Goal: Task Accomplishment & Management: Complete application form

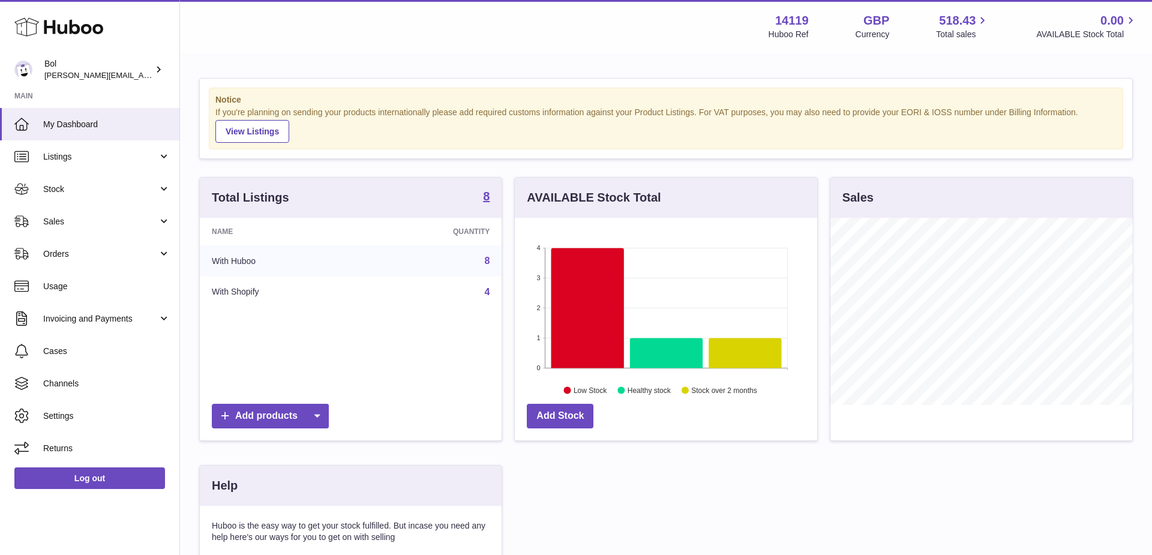
scroll to position [187, 303]
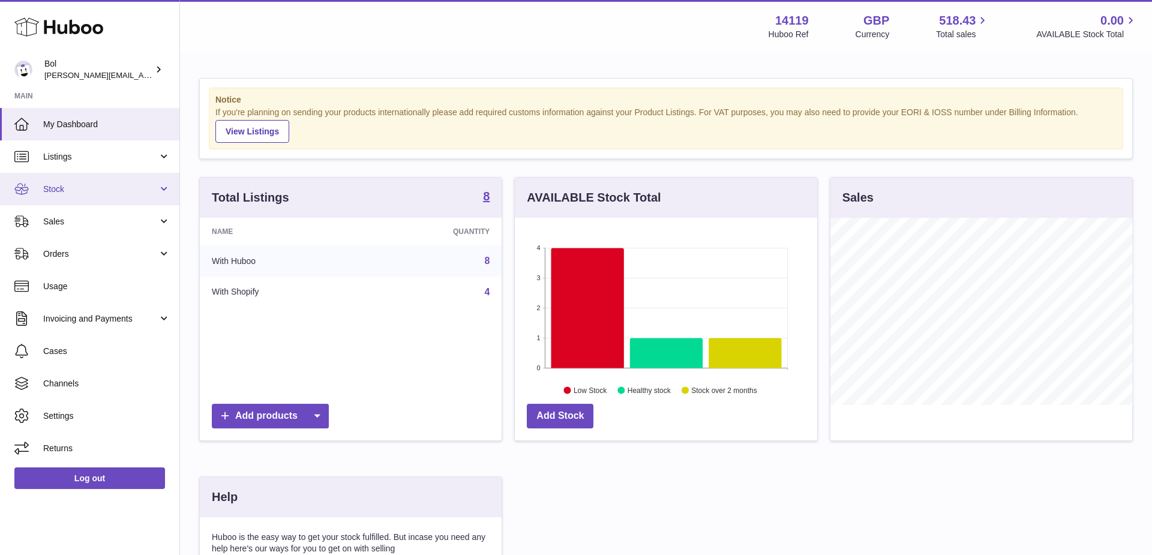
click at [107, 179] on link "Stock" at bounding box center [89, 189] width 179 height 32
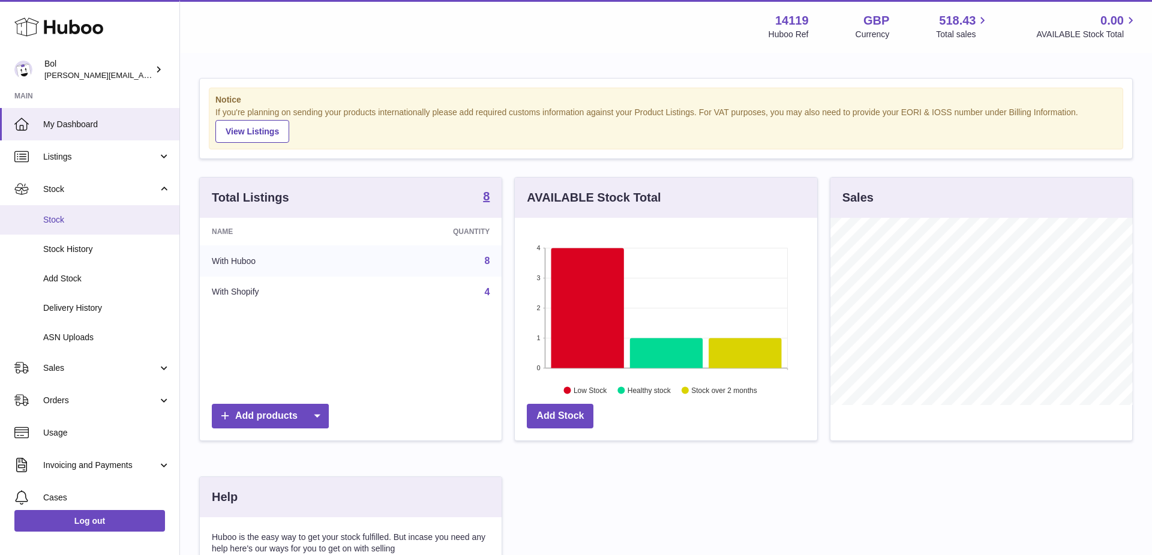
click at [64, 208] on link "Stock" at bounding box center [89, 219] width 179 height 29
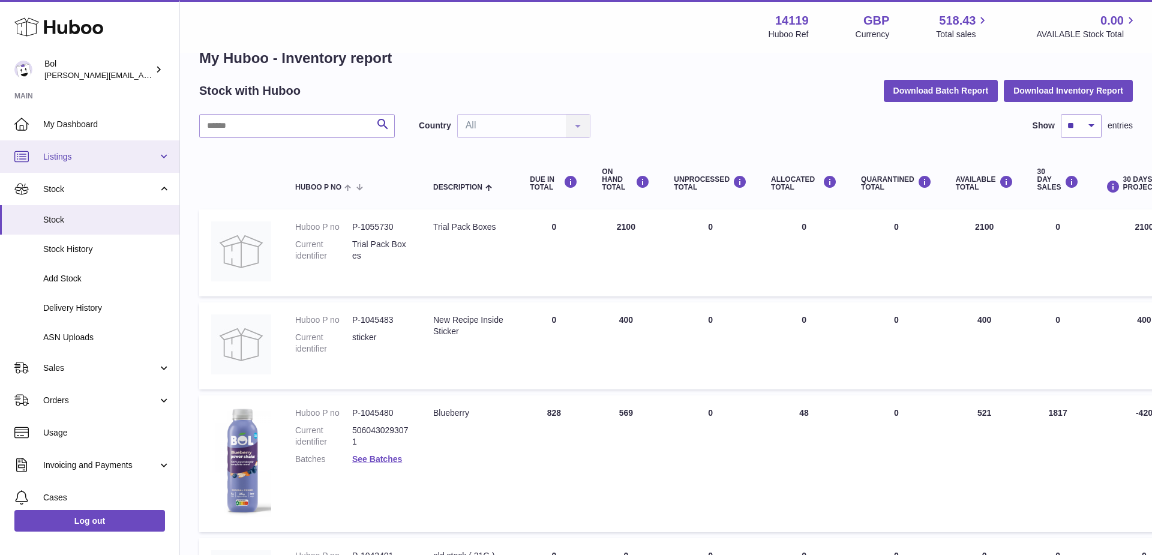
click at [93, 149] on link "Listings" at bounding box center [89, 156] width 179 height 32
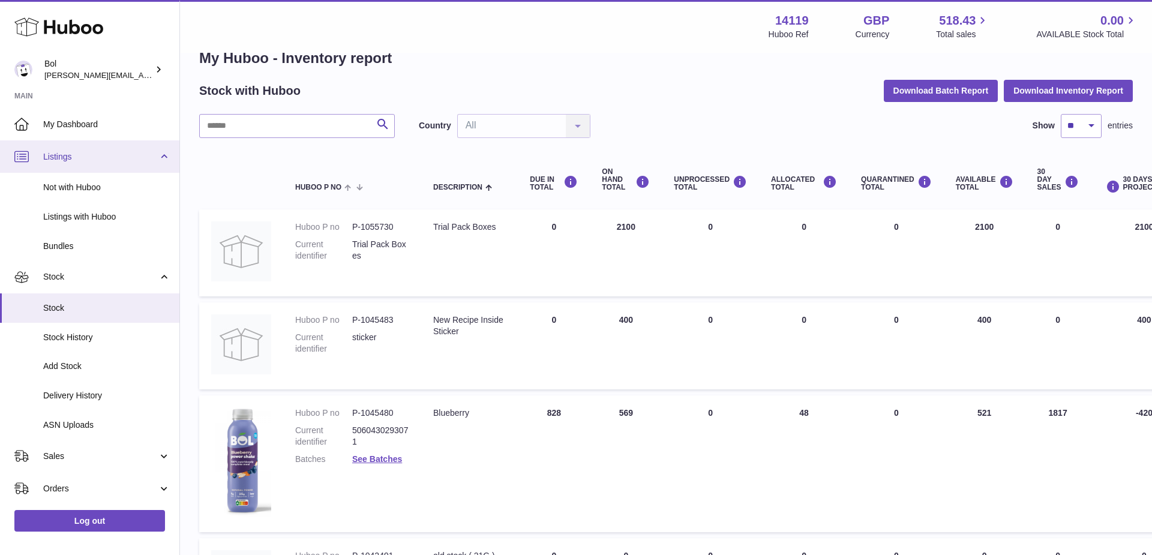
scroll to position [192, 0]
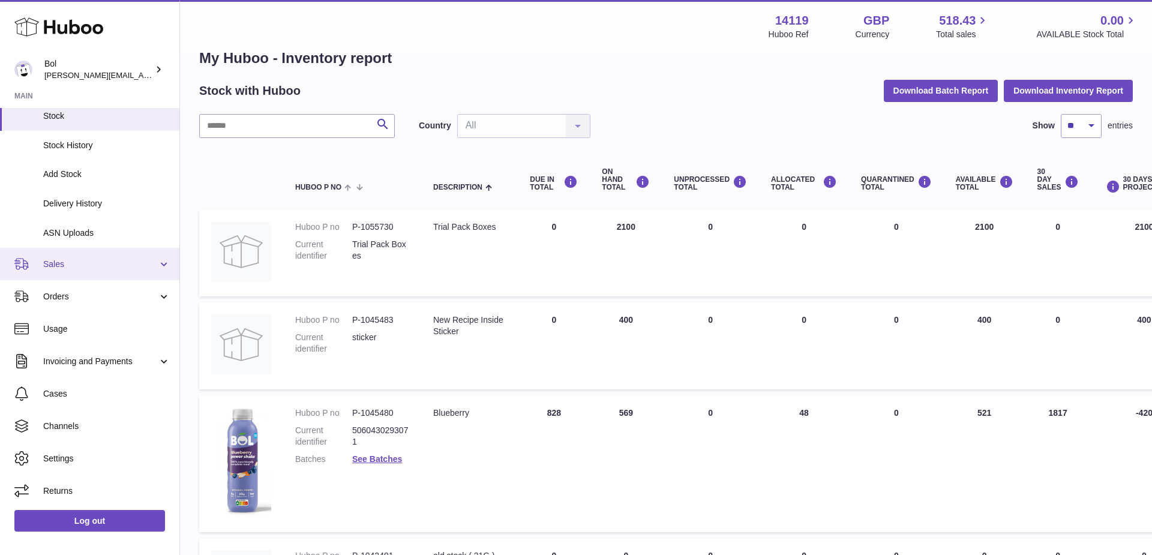
click at [128, 265] on span "Sales" at bounding box center [100, 264] width 115 height 11
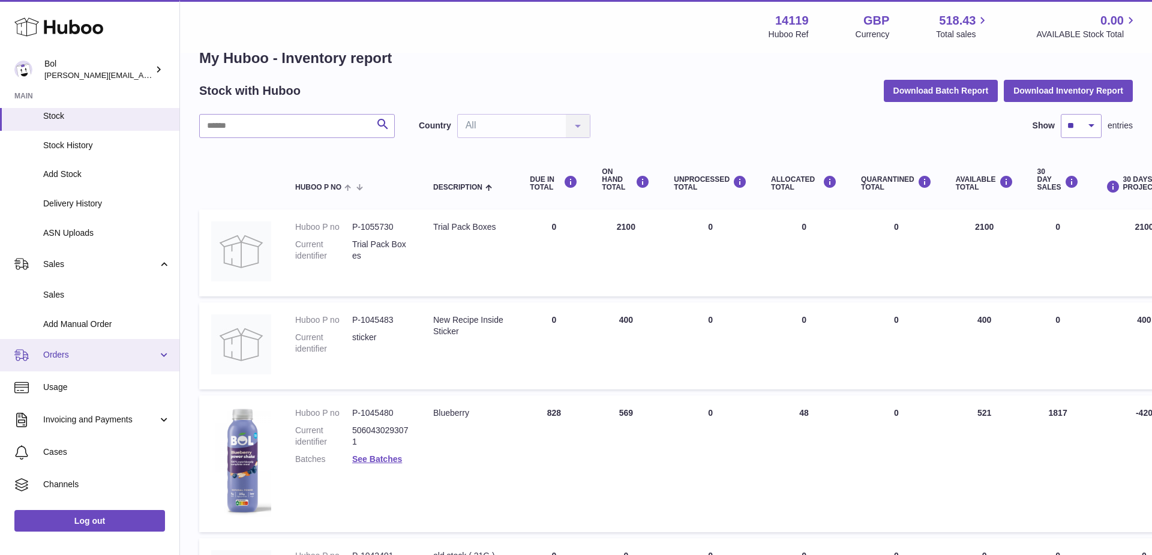
click at [126, 360] on span "Orders" at bounding box center [100, 354] width 115 height 11
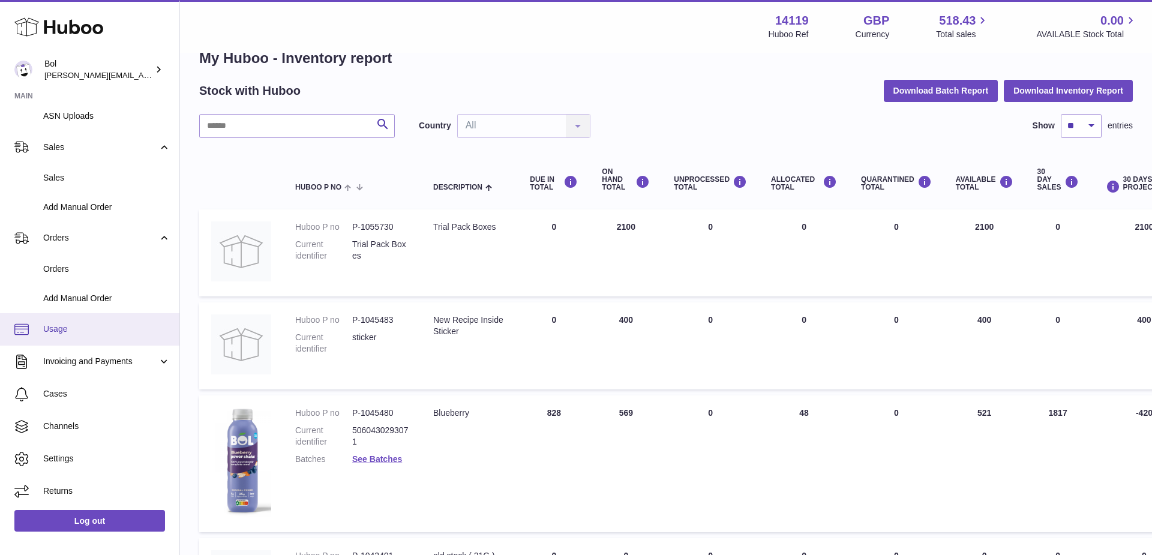
scroll to position [0, 0]
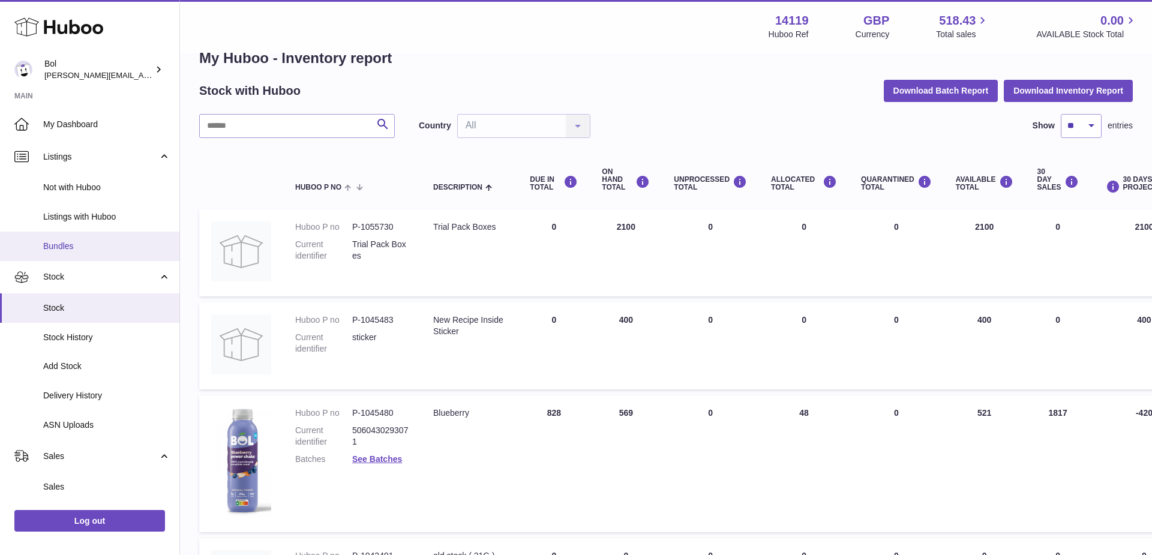
click at [94, 255] on link "Bundles" at bounding box center [89, 246] width 179 height 29
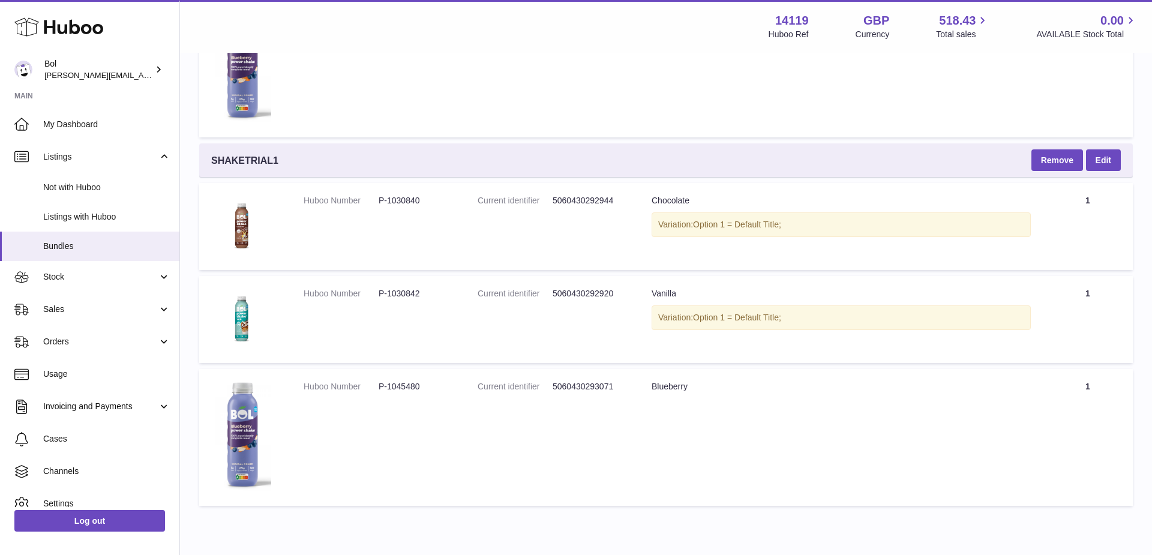
scroll to position [1676, 0]
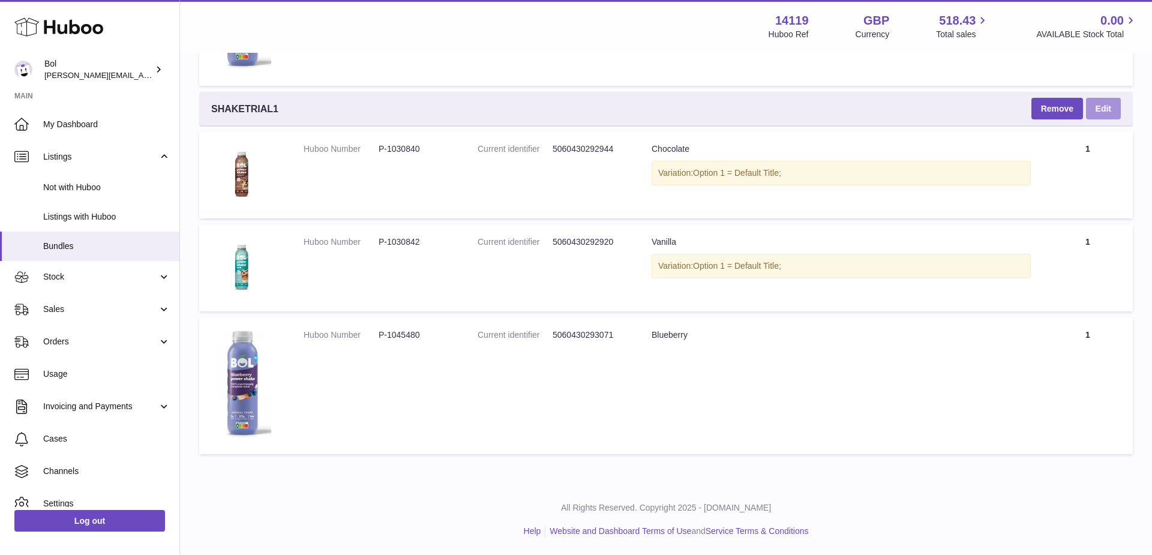
click at [1110, 107] on link "Edit" at bounding box center [1103, 109] width 35 height 22
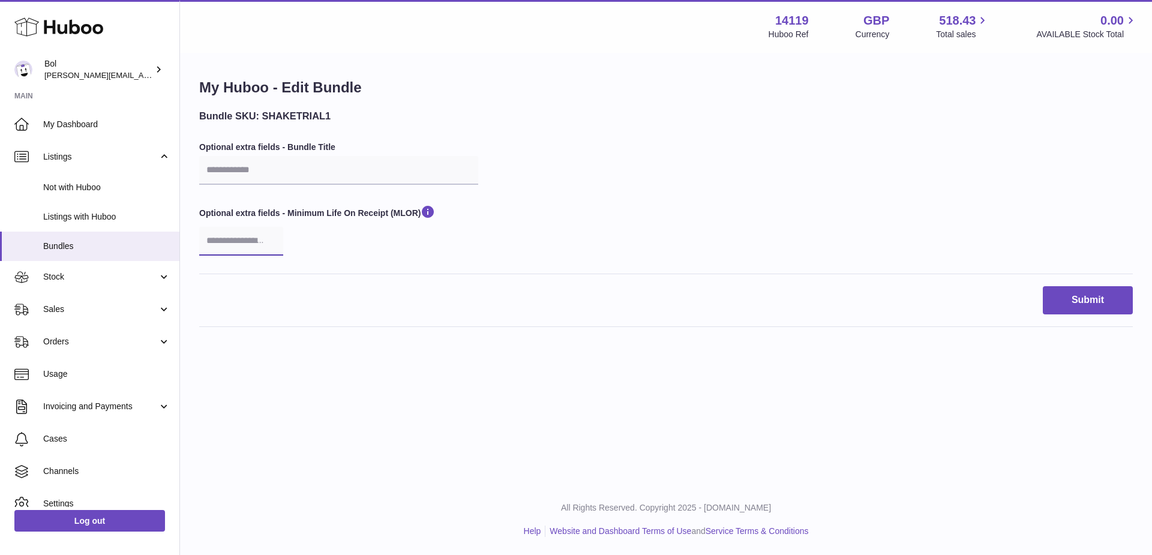
click at [244, 241] on input "number" at bounding box center [241, 241] width 84 height 29
click at [514, 219] on div "Bundle SKU: SHAKETRIAL1 Optional extra fields - Bundle Title Optional extra fie…" at bounding box center [666, 191] width 934 height 164
drag, startPoint x: 300, startPoint y: 85, endPoint x: 430, endPoint y: 113, distance: 132.7
click at [430, 113] on div "My Huboo - Edit Bundle Bundle SKU: SHAKETRIAL1 Optional extra fields - Bundle T…" at bounding box center [666, 208] width 972 height 309
click at [430, 113] on h3 "Bundle SKU: SHAKETRIAL1" at bounding box center [338, 115] width 279 height 13
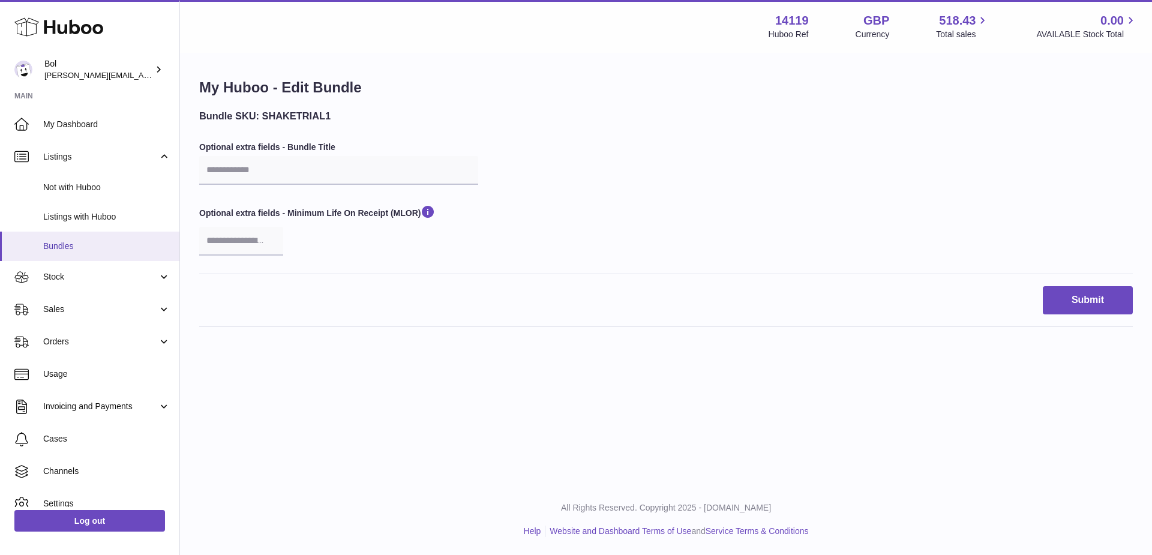
click at [51, 241] on span "Bundles" at bounding box center [106, 246] width 127 height 11
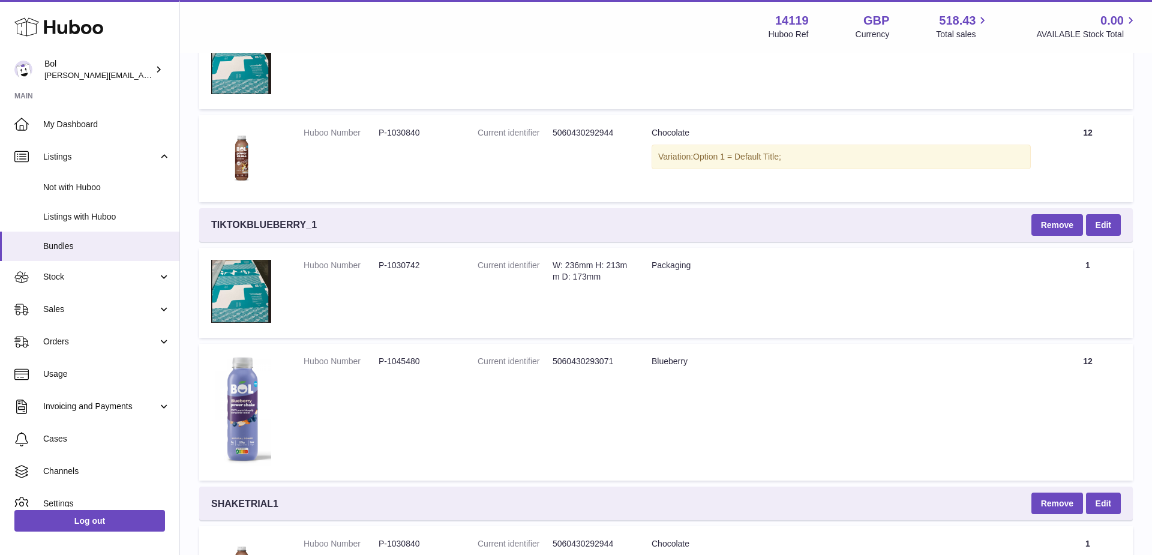
scroll to position [1676, 0]
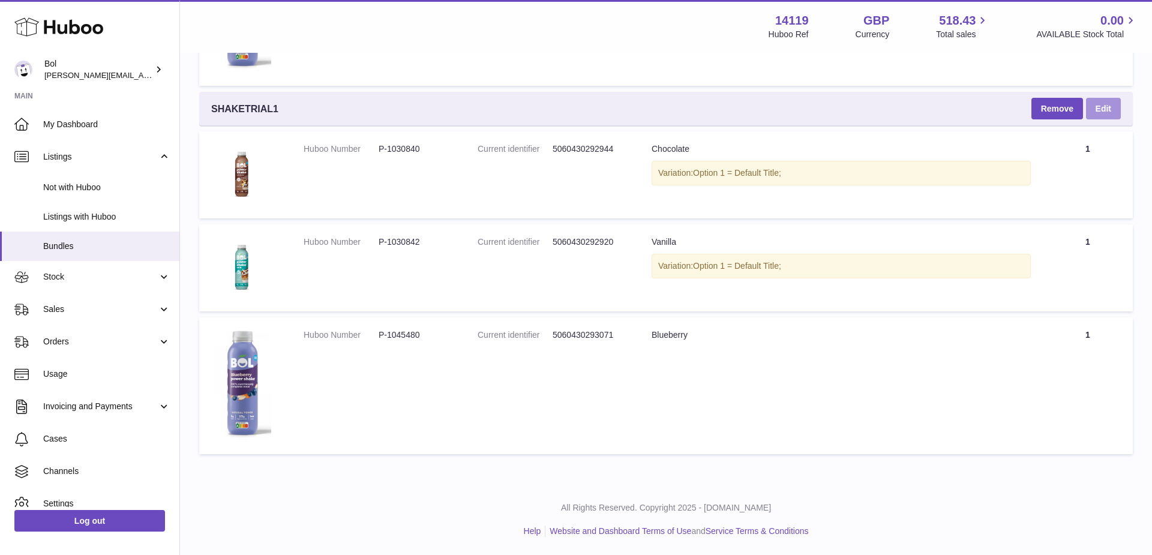
click at [1103, 110] on link "Edit" at bounding box center [1103, 109] width 35 height 22
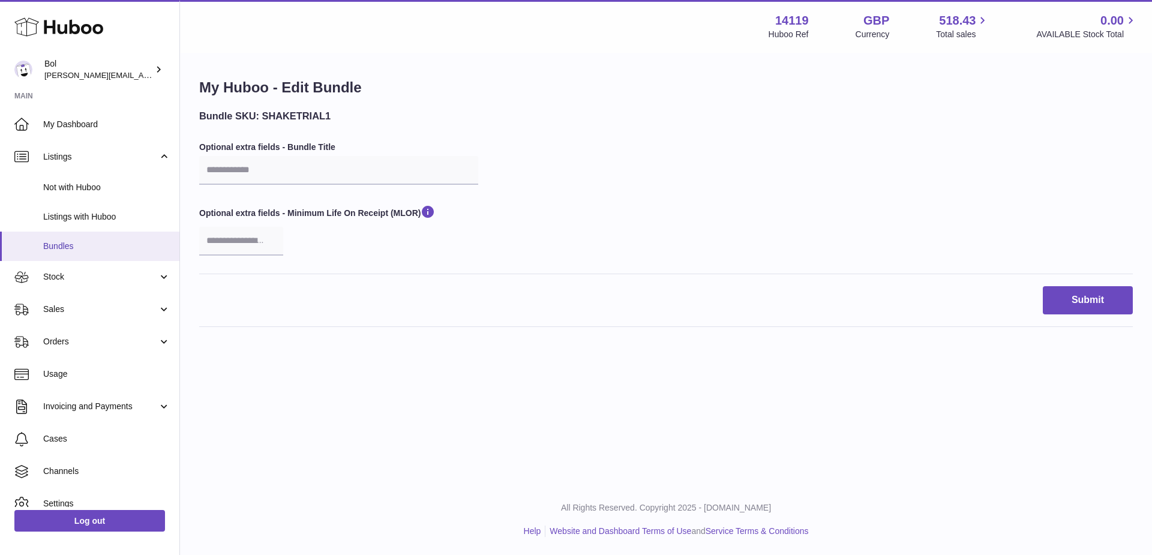
click at [50, 247] on span "Bundles" at bounding box center [106, 246] width 127 height 11
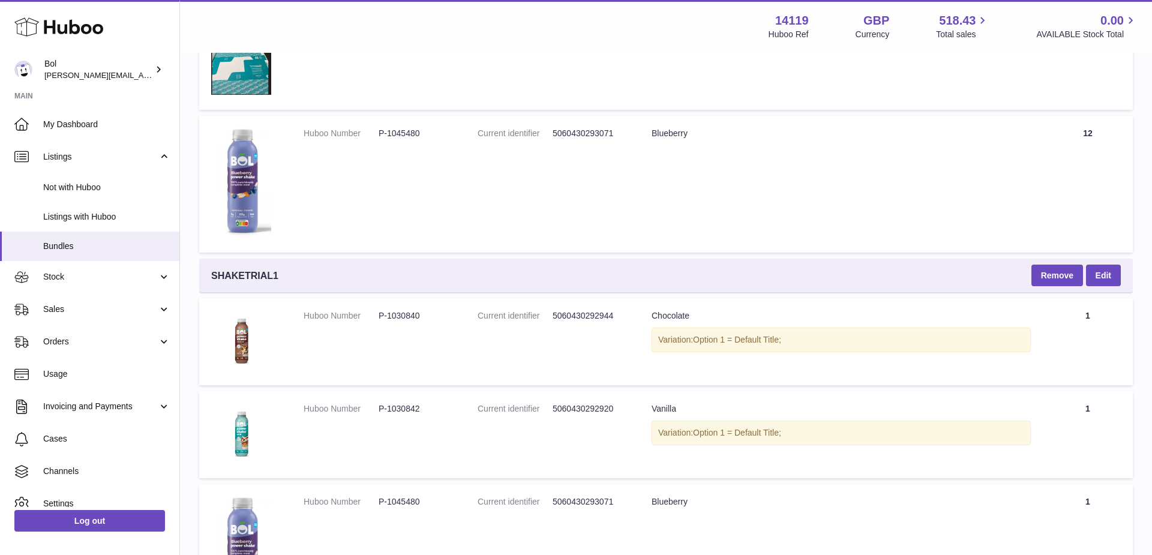
scroll to position [1676, 0]
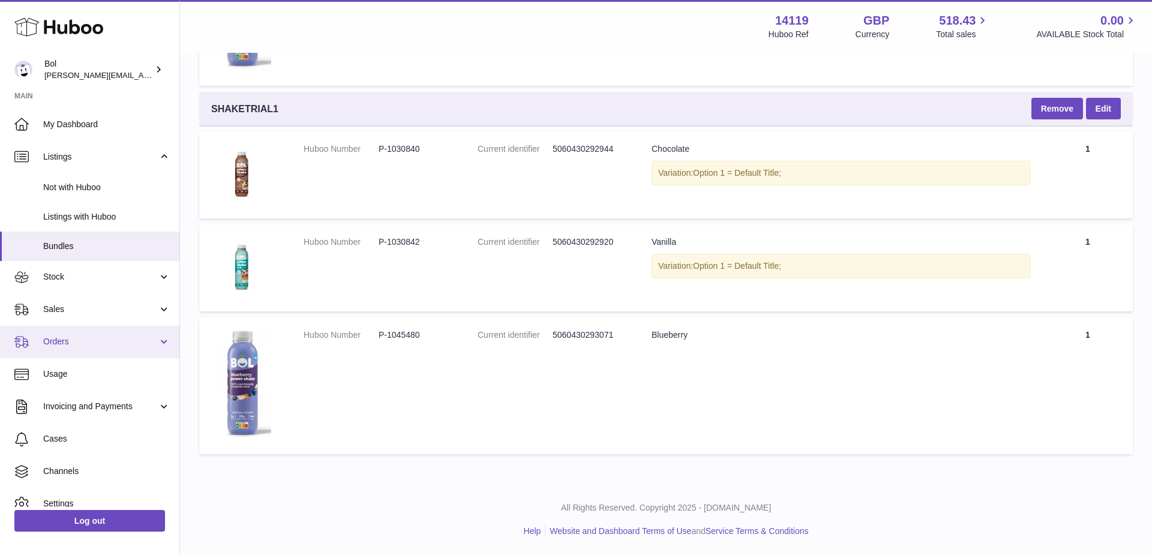
click at [103, 340] on span "Orders" at bounding box center [100, 341] width 115 height 11
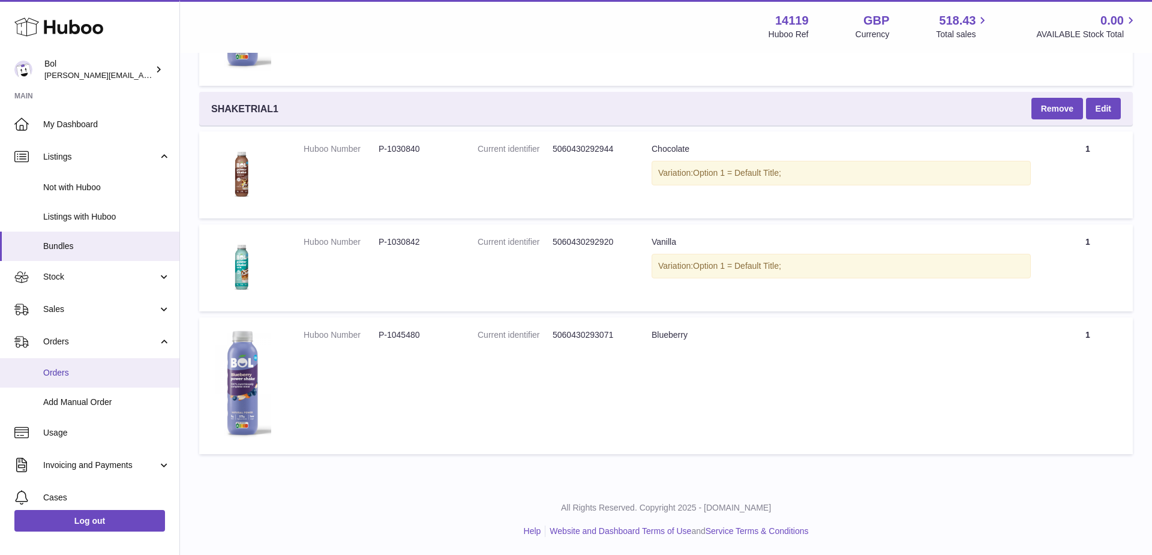
click at [79, 367] on span "Orders" at bounding box center [106, 372] width 127 height 11
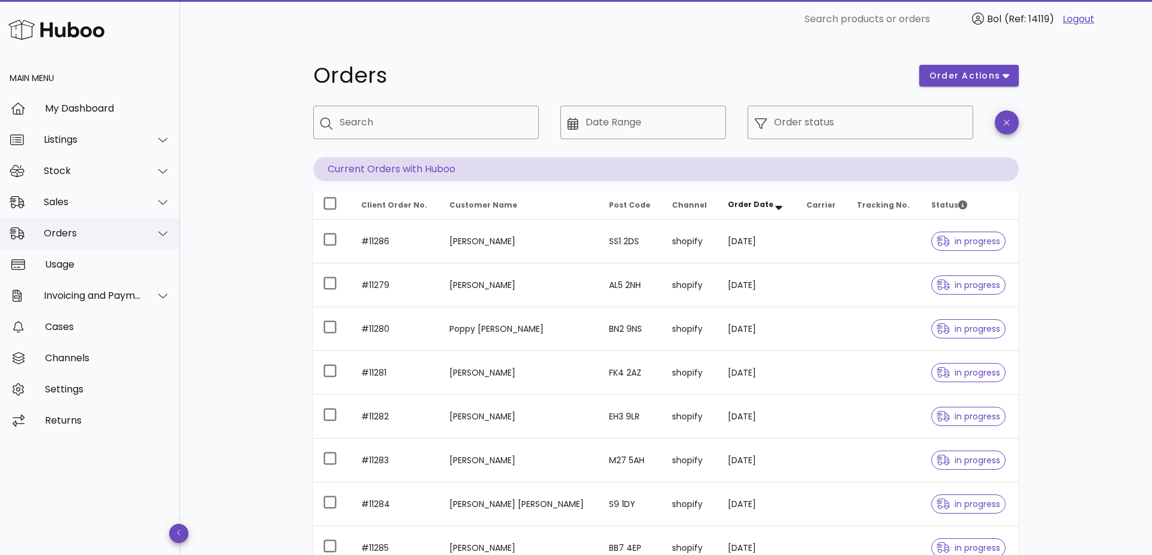
click at [103, 226] on div "Orders" at bounding box center [90, 233] width 180 height 31
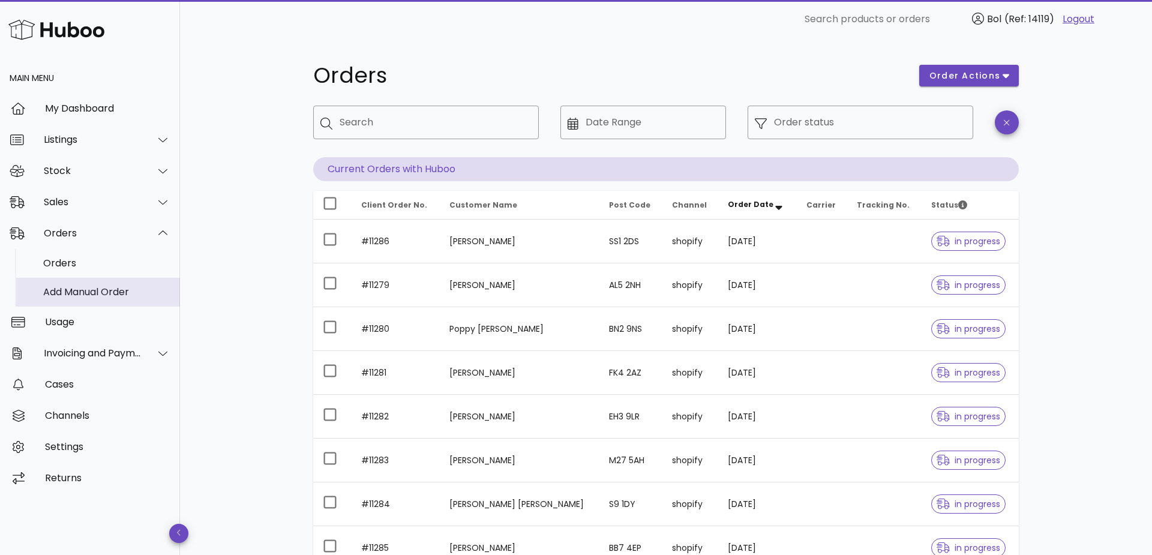
click at [103, 293] on div "Add Manual Order" at bounding box center [106, 291] width 127 height 11
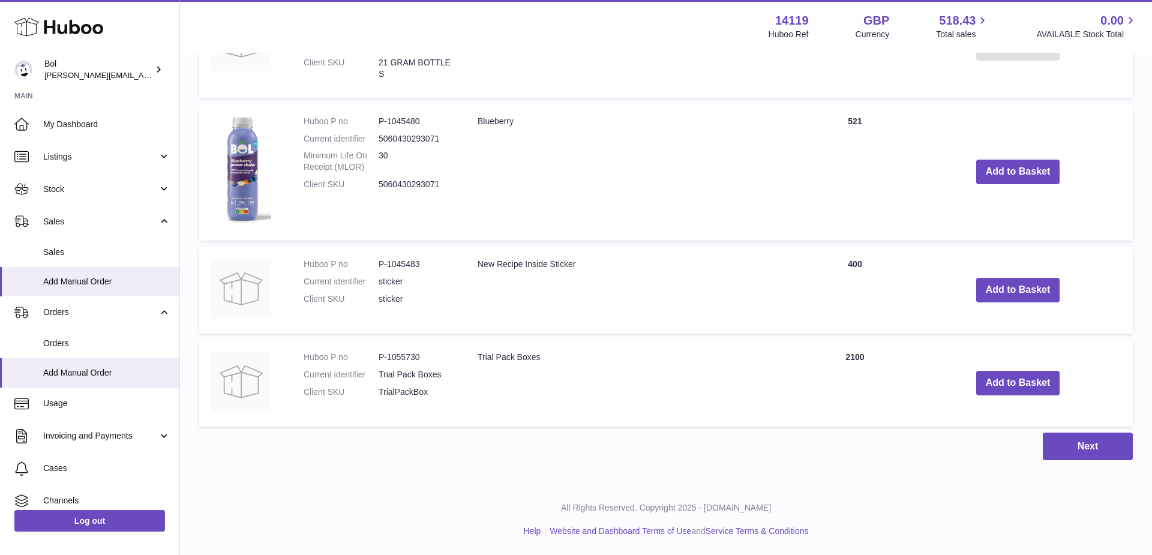
scroll to position [842, 0]
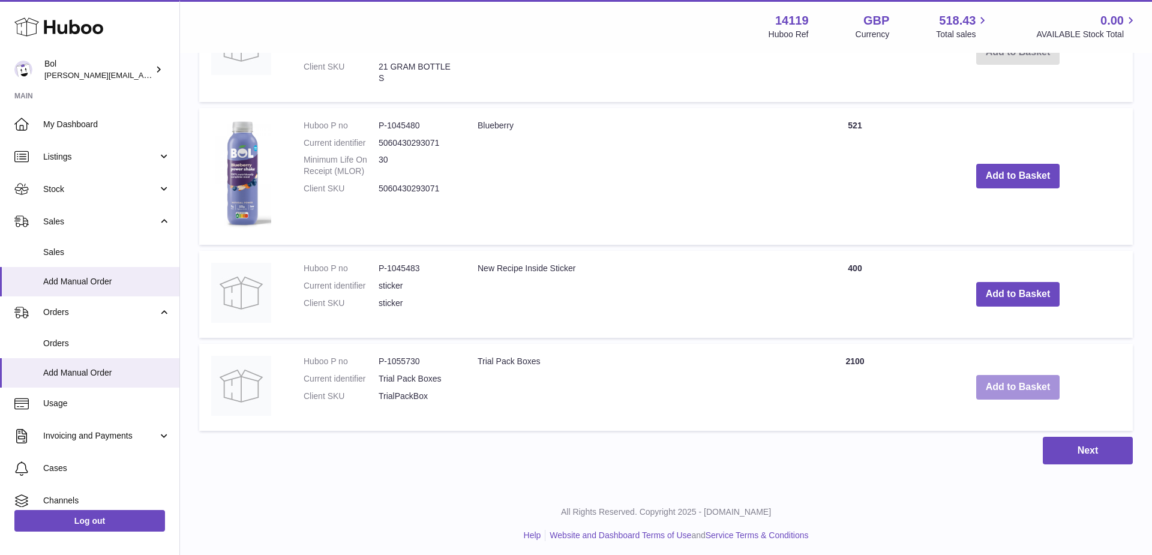
click at [1008, 387] on button "Add to Basket" at bounding box center [1019, 387] width 84 height 25
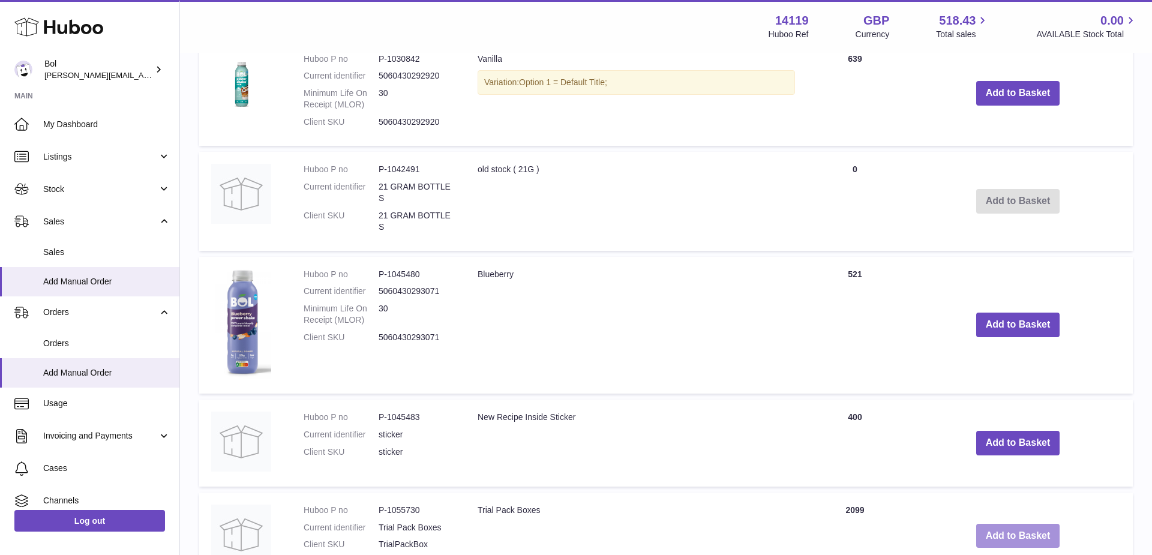
scroll to position [784, 0]
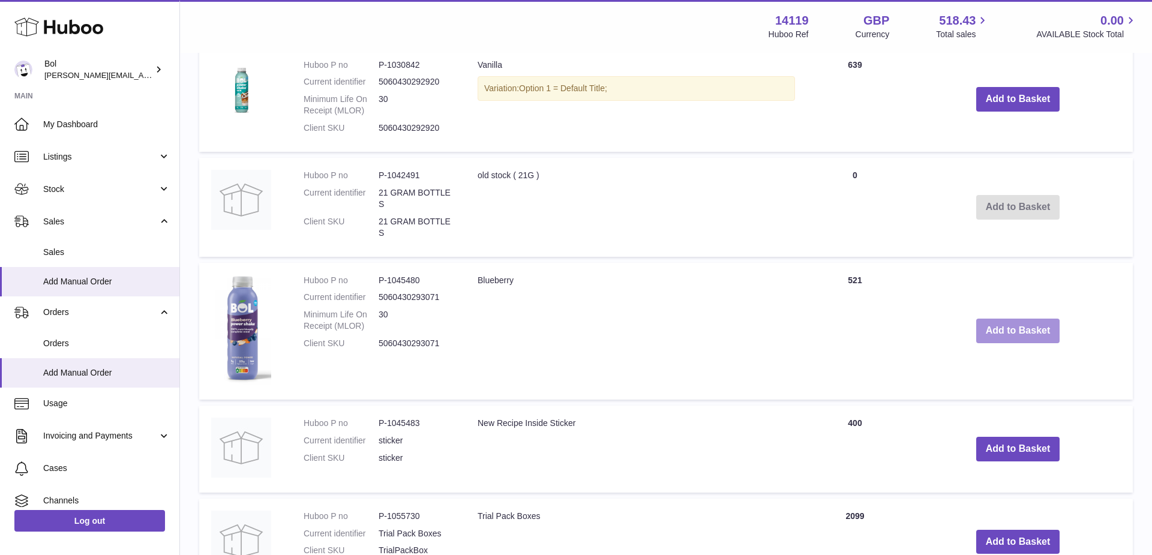
click at [1026, 333] on button "Add to Basket" at bounding box center [1019, 331] width 84 height 25
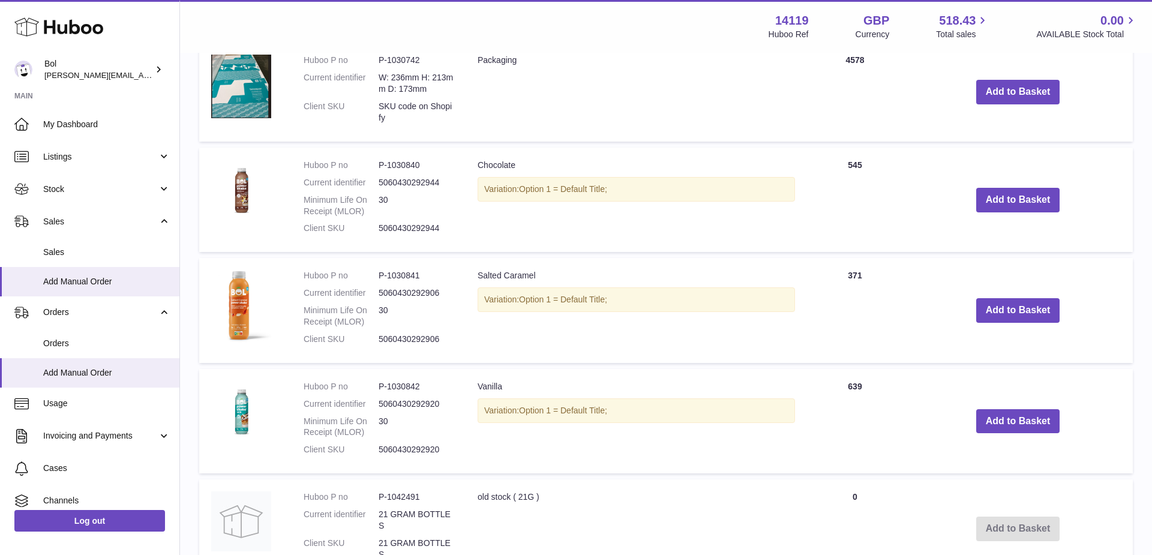
scroll to position [604, 0]
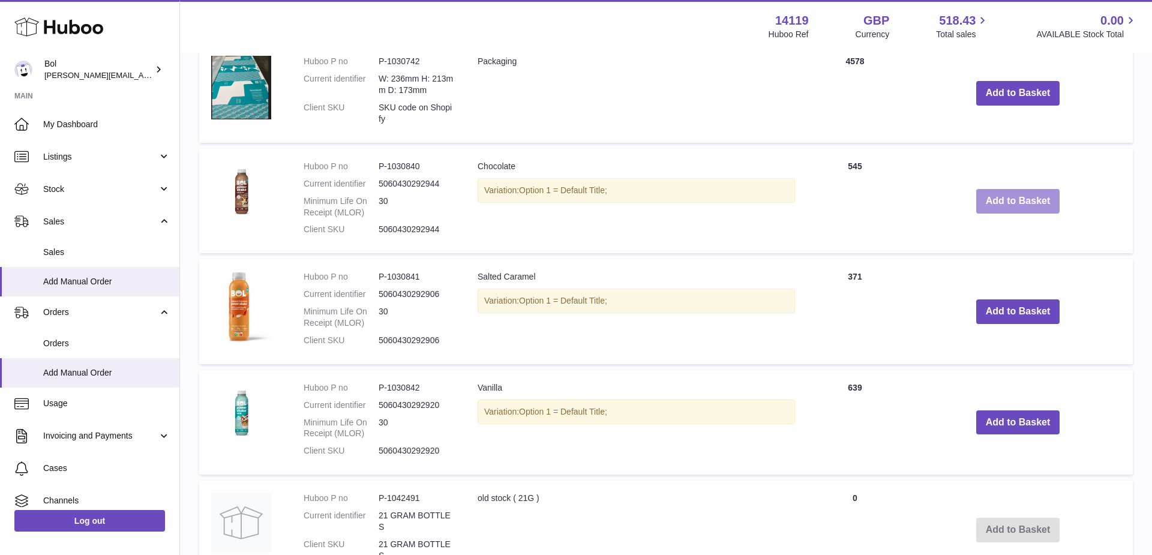
click at [1021, 200] on button "Add to Basket" at bounding box center [1019, 201] width 84 height 25
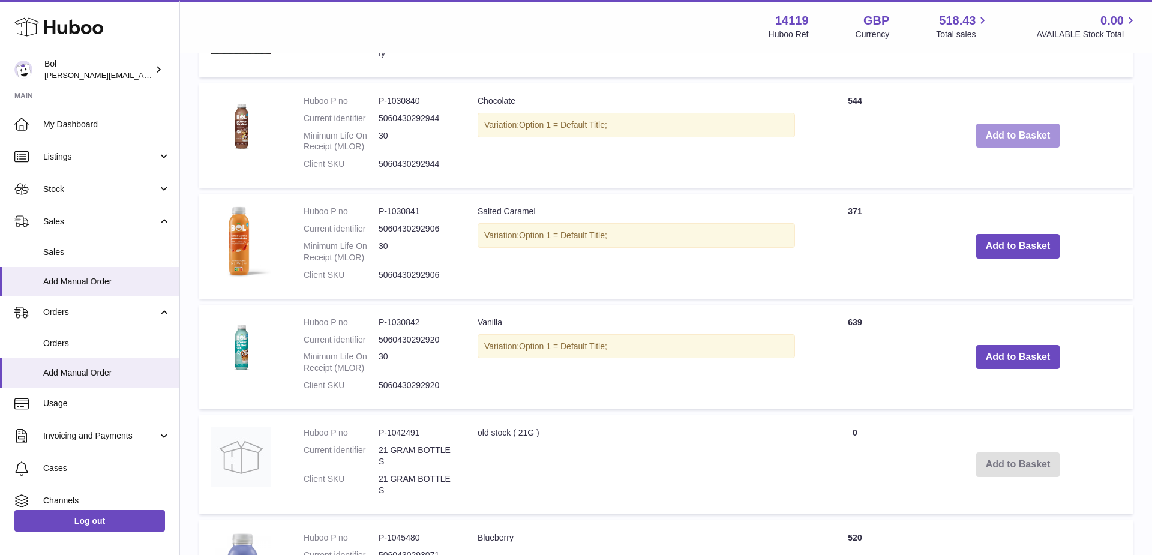
scroll to position [807, 0]
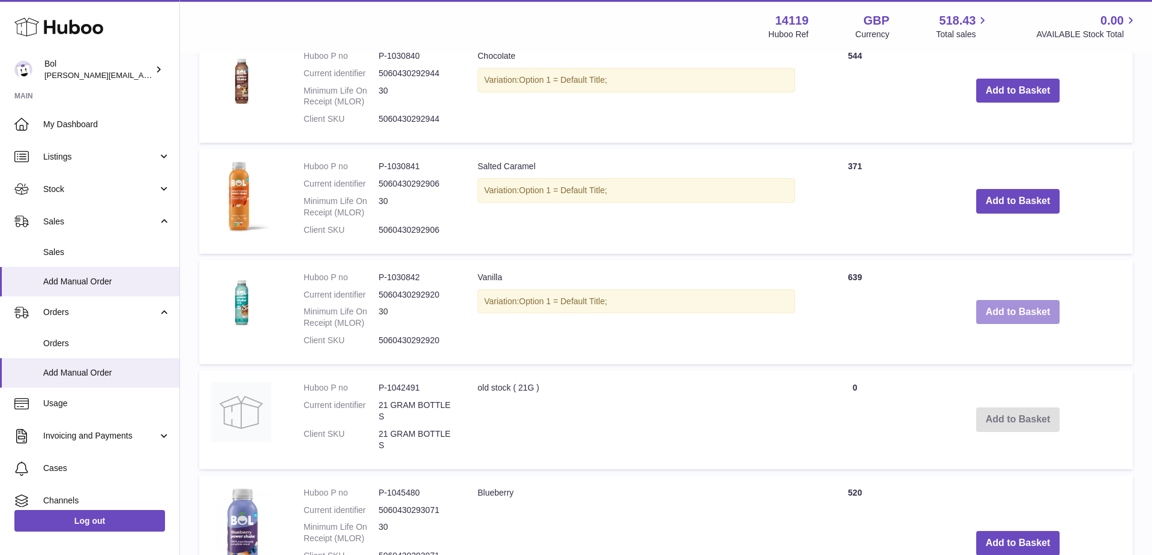
click at [998, 310] on button "Add to Basket" at bounding box center [1019, 312] width 84 height 25
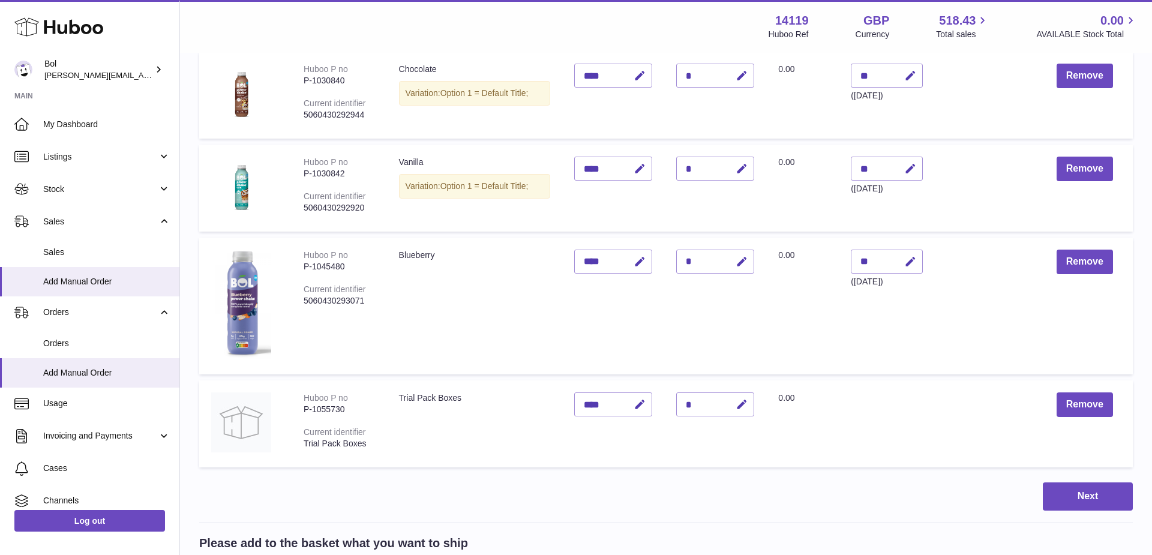
scroll to position [229, 0]
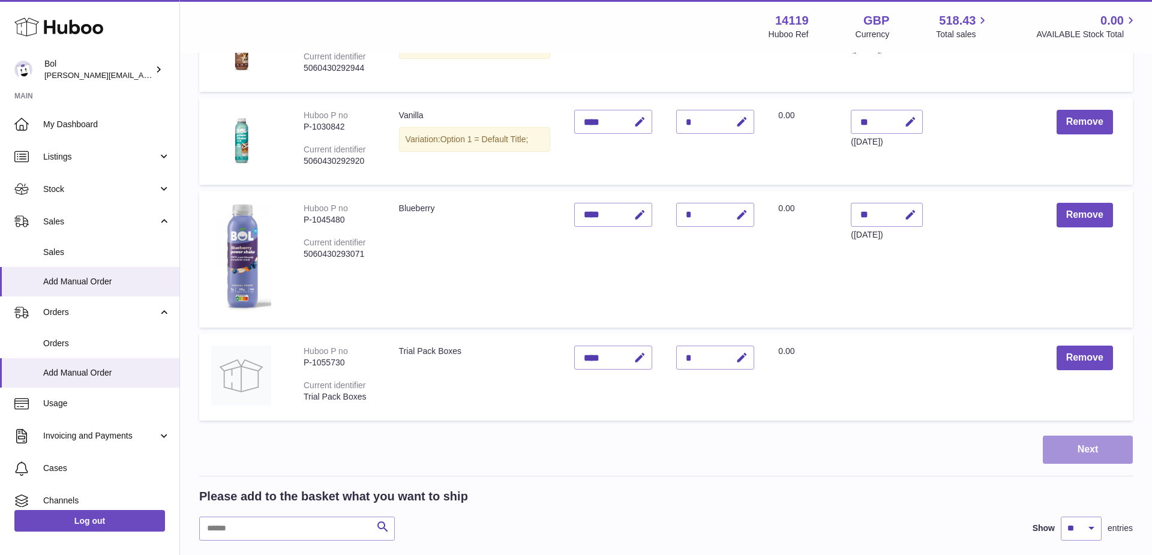
click at [1077, 454] on button "Next" at bounding box center [1088, 450] width 90 height 28
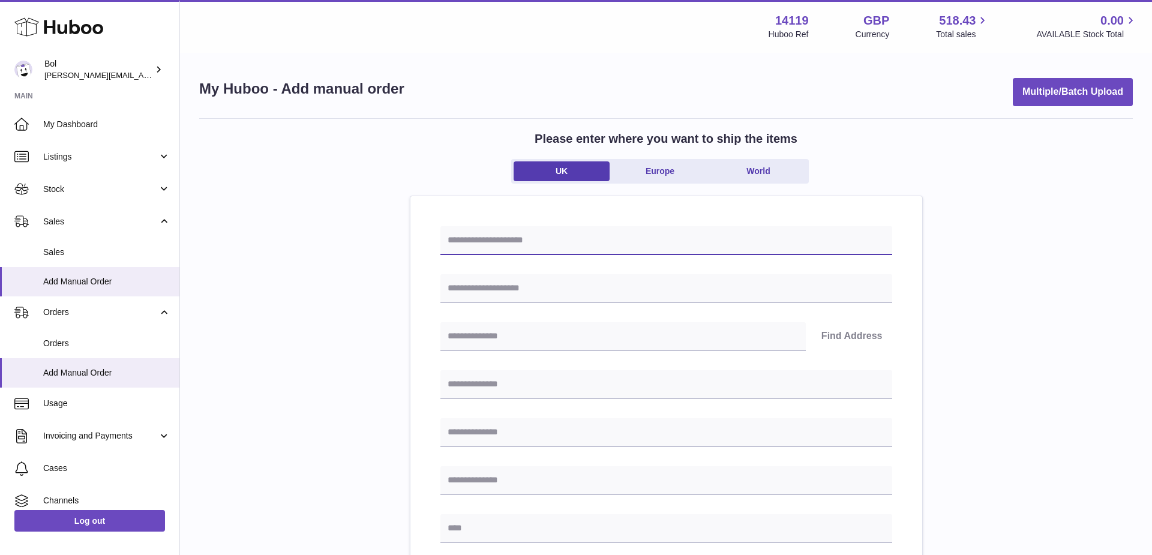
click at [519, 245] on input "text" at bounding box center [667, 240] width 452 height 29
type input "**********"
click at [516, 285] on input "text" at bounding box center [667, 288] width 452 height 29
type input "**********"
click at [477, 334] on input "text" at bounding box center [624, 336] width 366 height 29
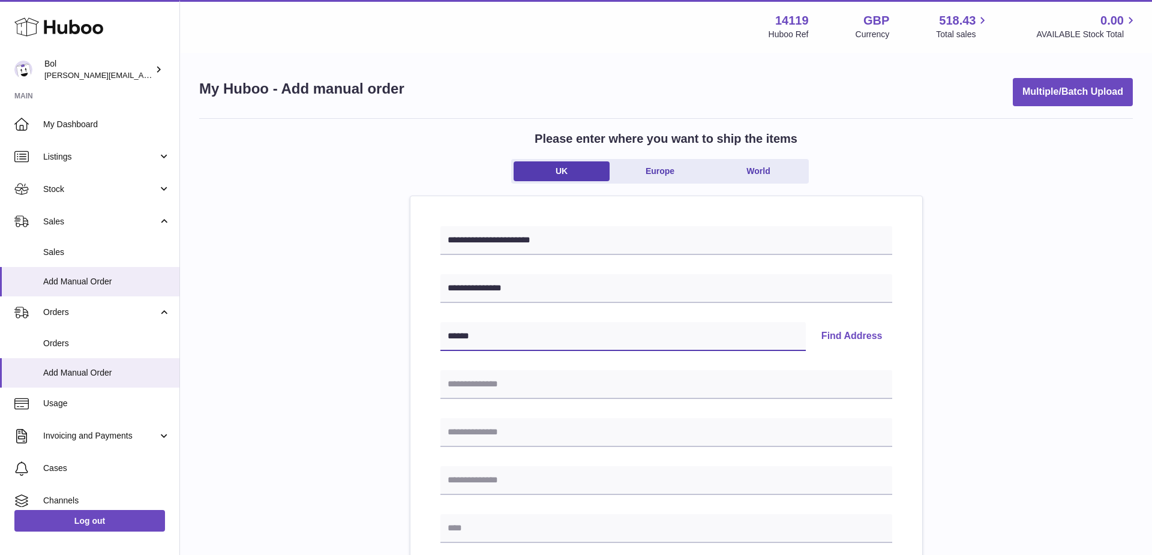
type input "******"
click at [844, 340] on button "Find Address" at bounding box center [852, 336] width 80 height 29
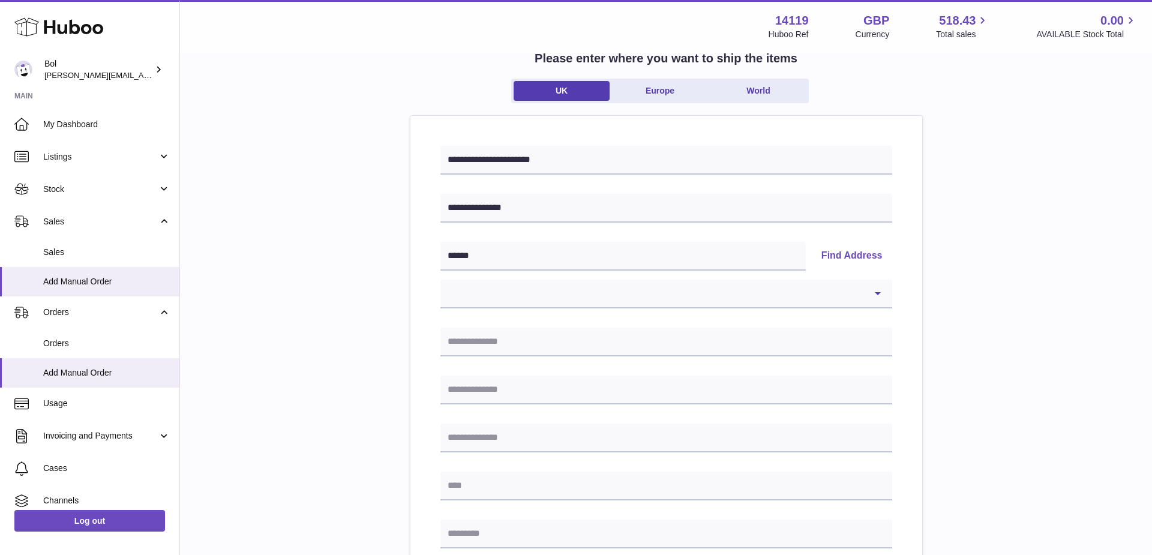
scroll to position [85, 0]
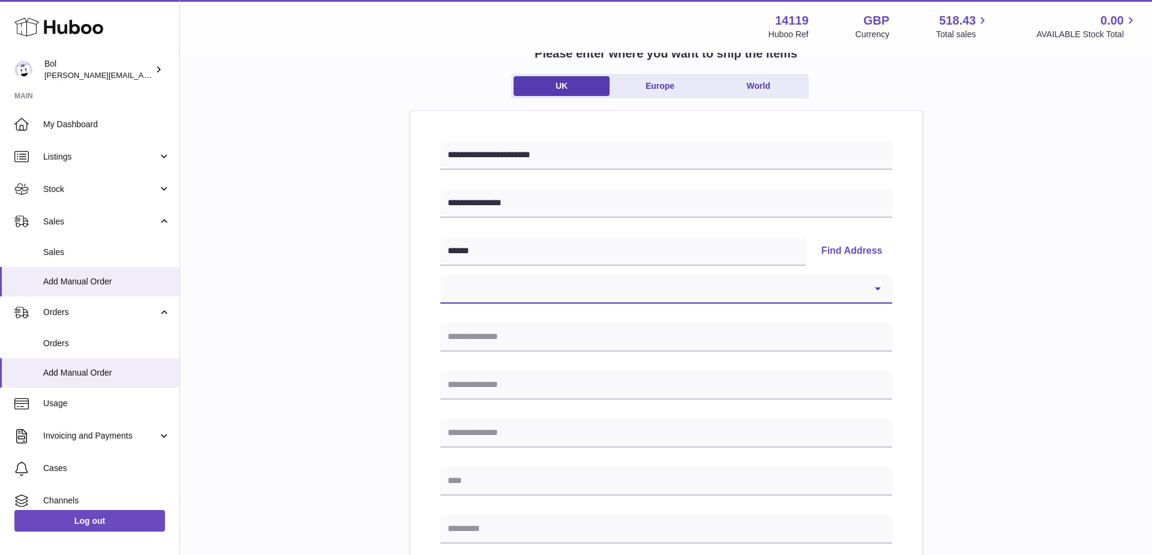
click at [577, 293] on select "**********" at bounding box center [667, 289] width 452 height 29
select select "*"
click at [441, 275] on select "**********" at bounding box center [667, 289] width 452 height 29
type input "**********"
type input "*******"
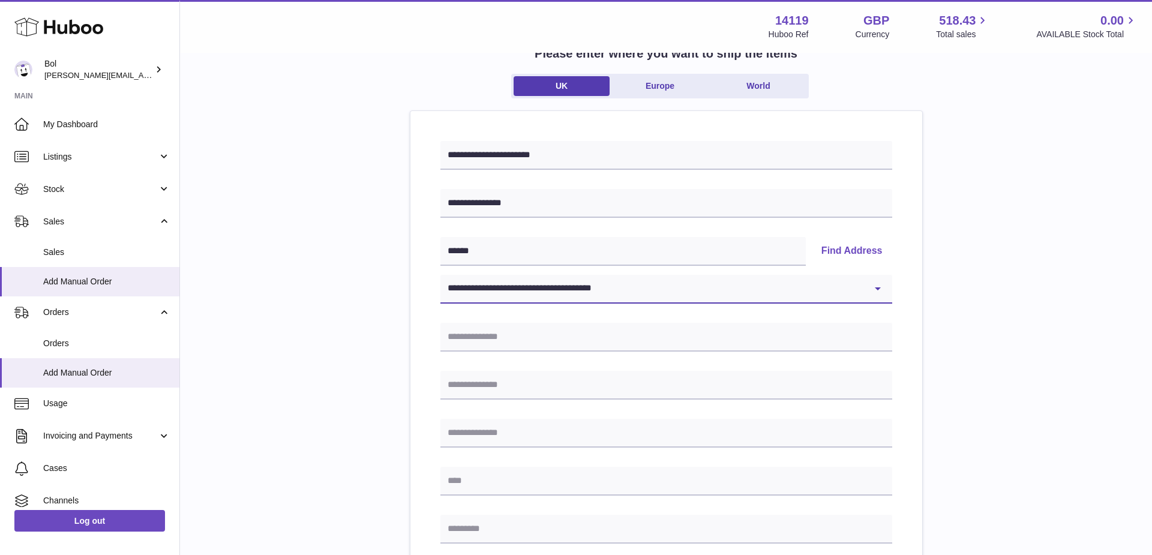
type input "******"
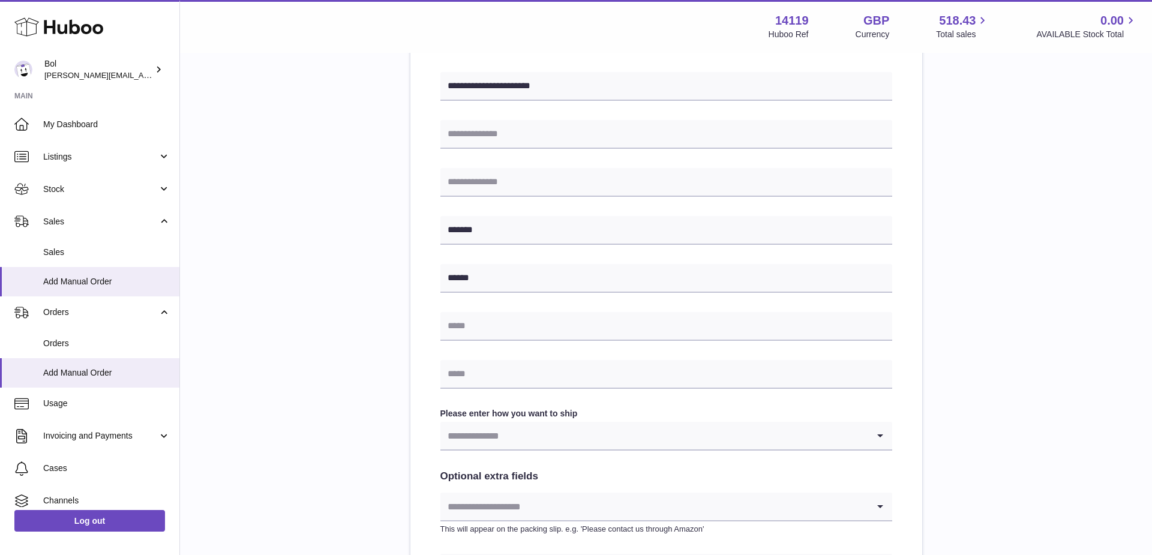
scroll to position [364, 0]
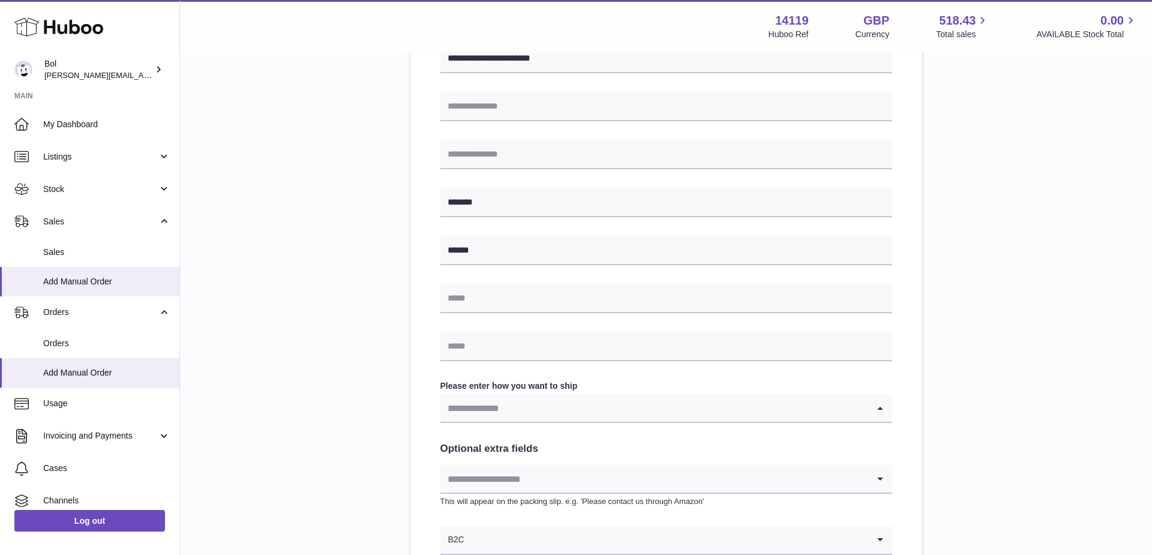
click at [550, 418] on input "Search for option" at bounding box center [655, 408] width 428 height 28
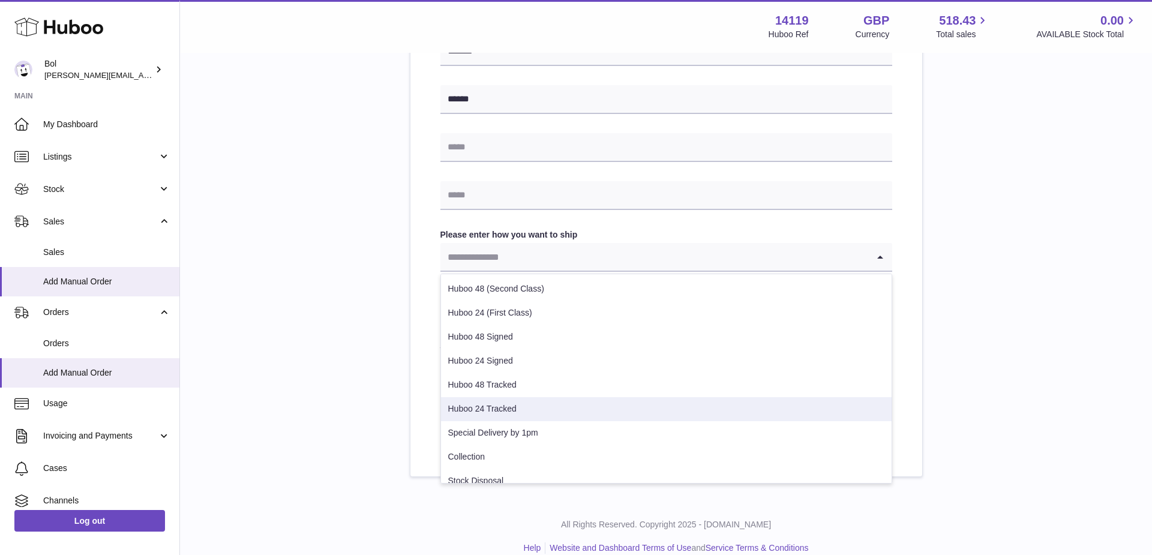
scroll to position [37, 0]
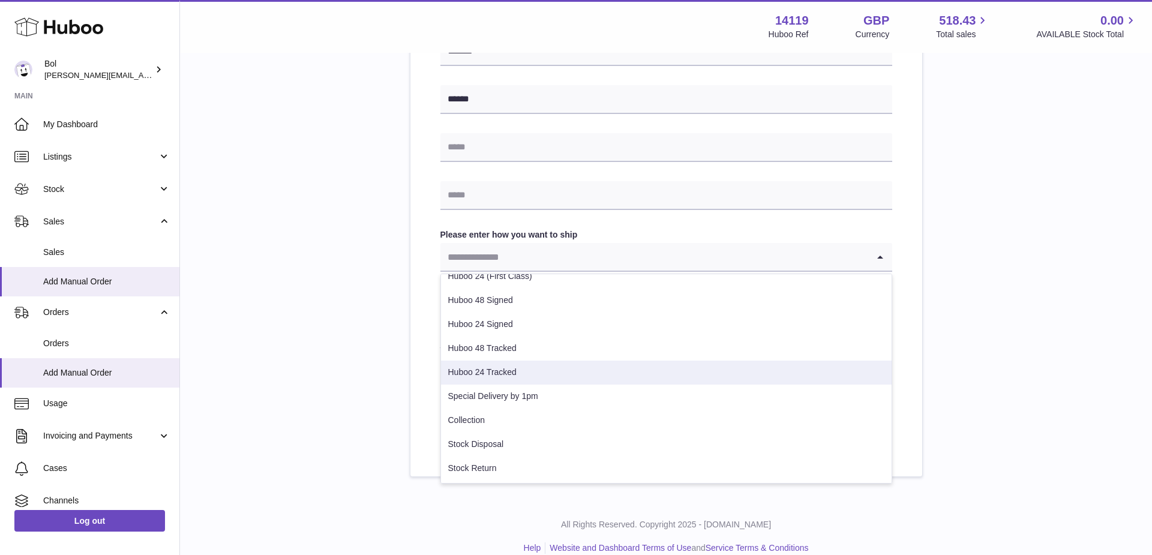
click at [535, 369] on li "Huboo 24 Tracked" at bounding box center [666, 373] width 451 height 24
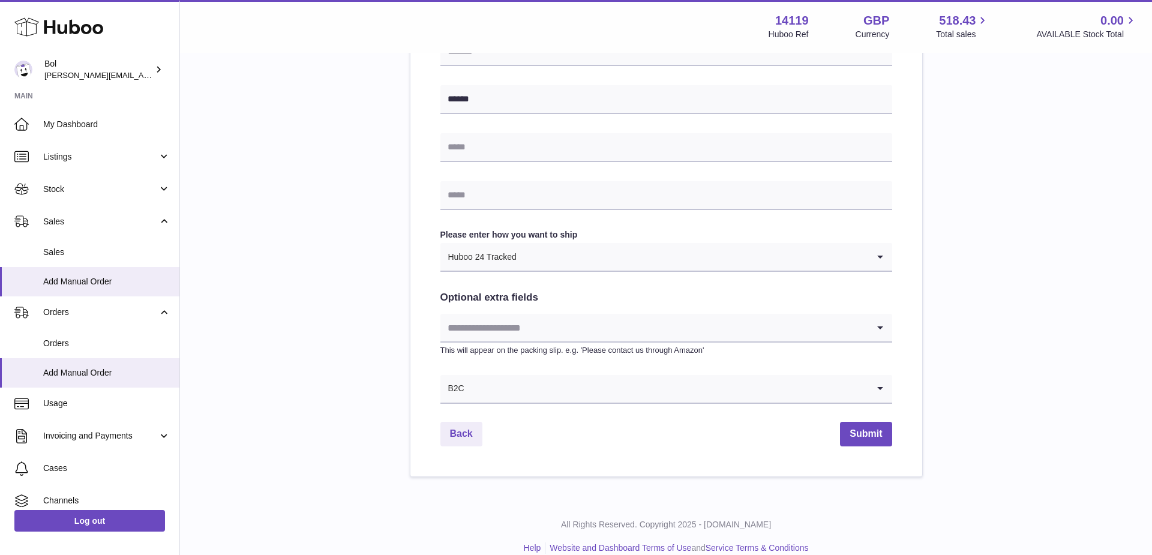
scroll to position [531, 0]
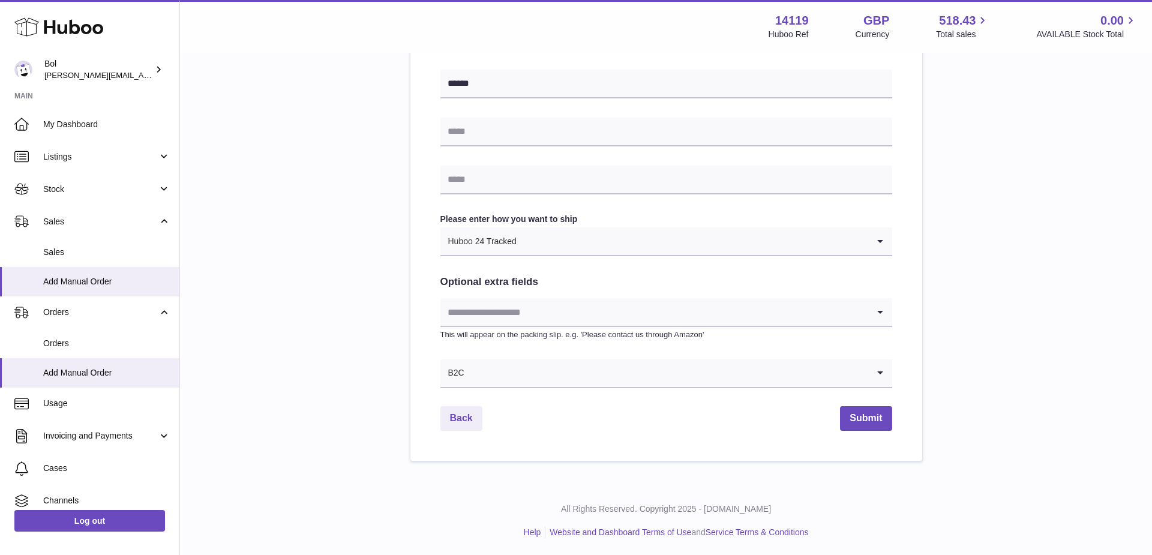
click at [525, 244] on input "Search for option" at bounding box center [692, 241] width 351 height 28
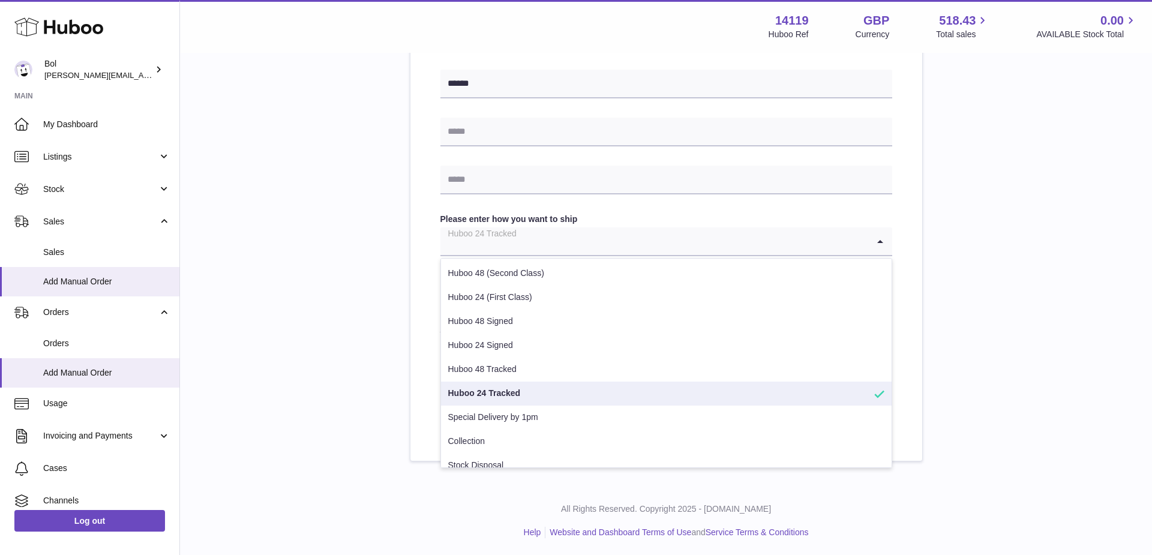
click at [534, 392] on li "Huboo 24 Tracked" at bounding box center [666, 394] width 451 height 24
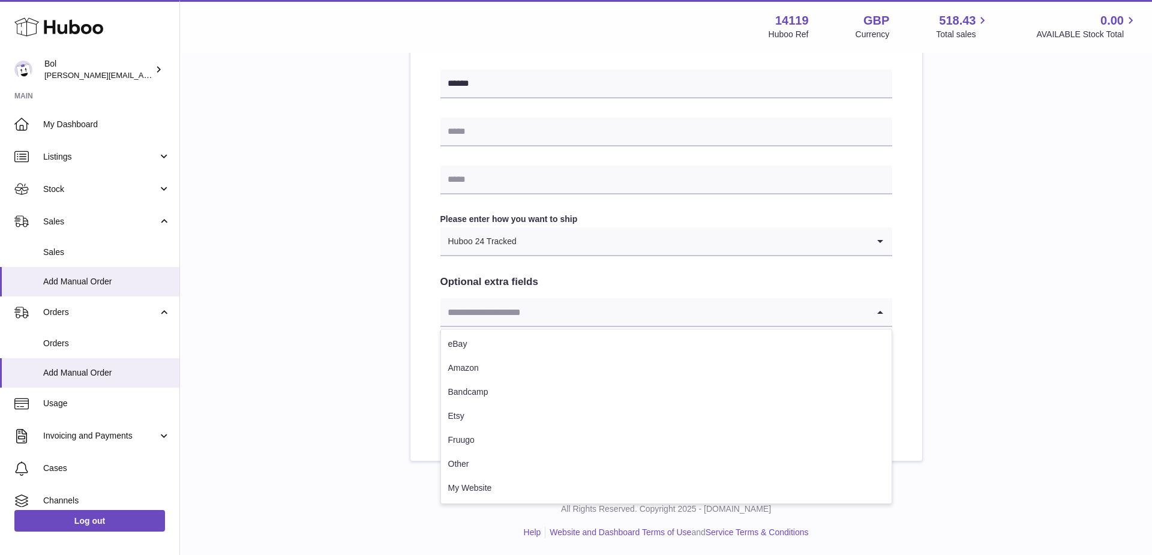
click at [504, 313] on input "Search for option" at bounding box center [655, 312] width 428 height 28
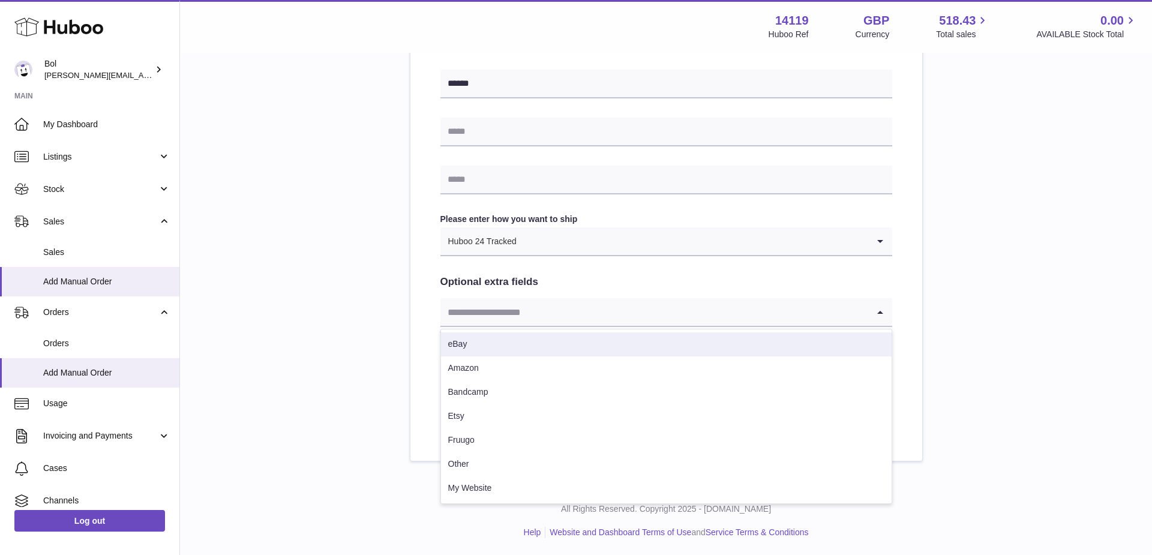
click at [335, 321] on div "**********" at bounding box center [666, 25] width 934 height 874
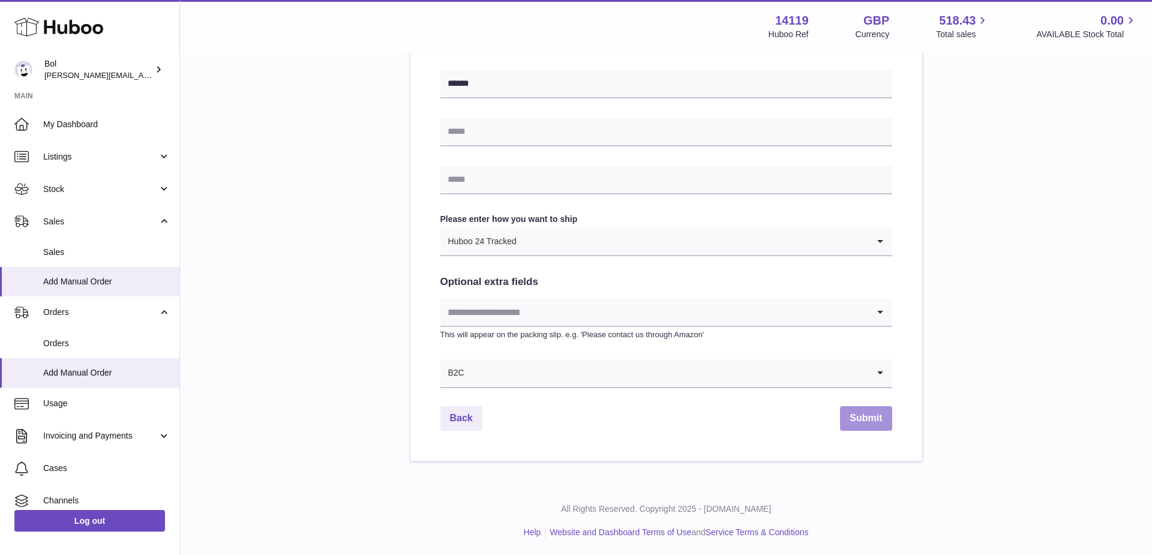
click at [867, 418] on button "Submit" at bounding box center [866, 418] width 52 height 25
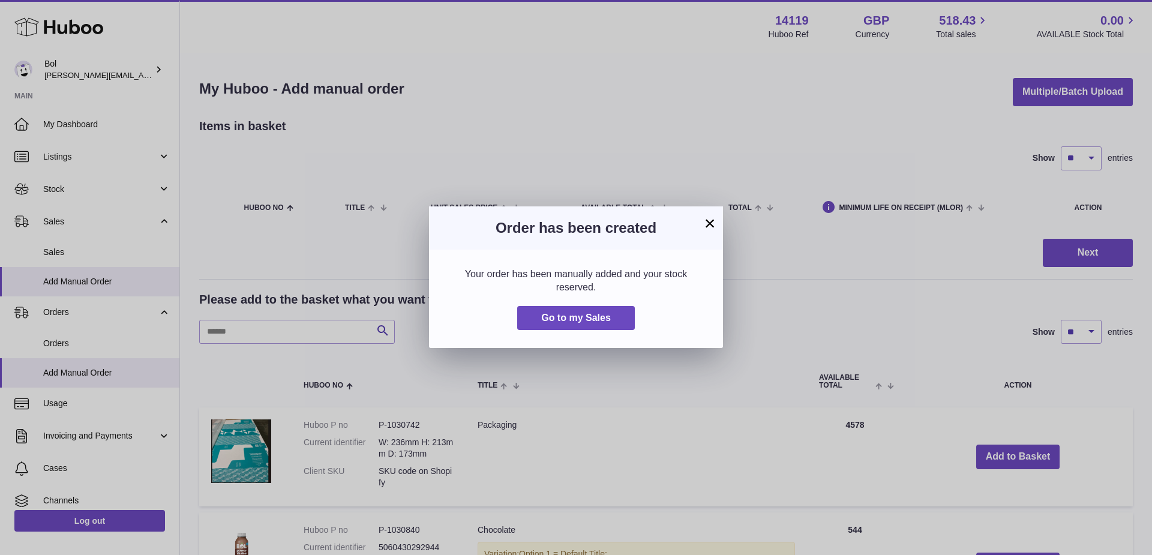
click at [707, 223] on button "×" at bounding box center [710, 223] width 14 height 14
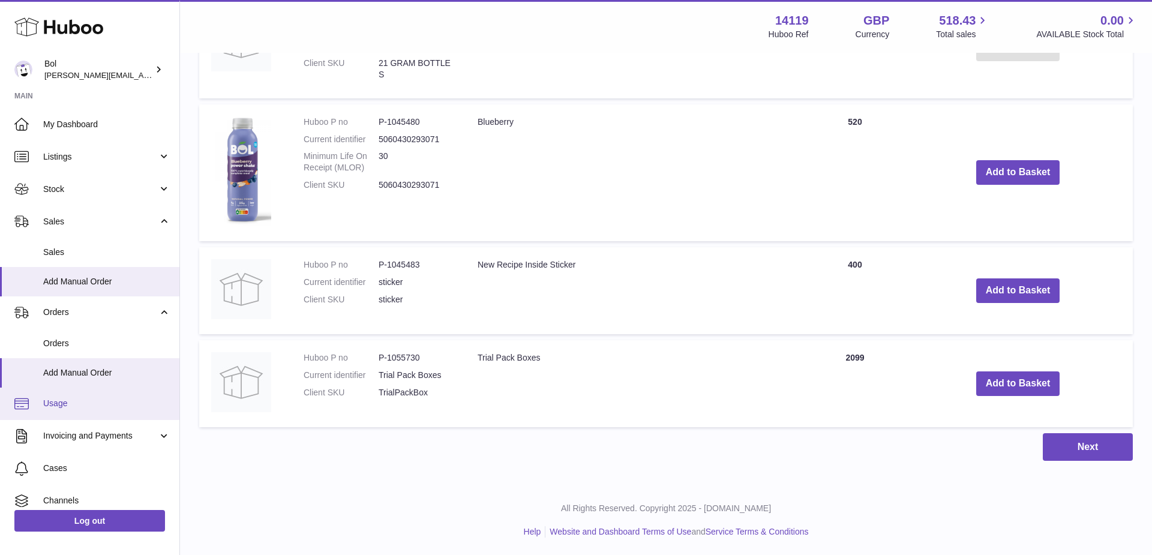
scroll to position [74, 0]
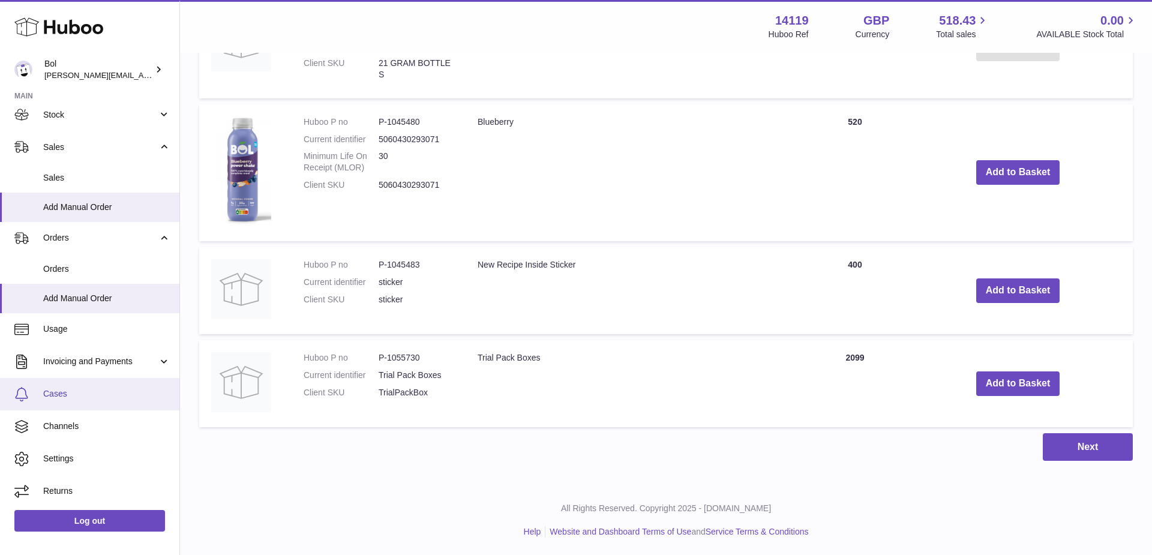
click at [79, 397] on span "Cases" at bounding box center [106, 393] width 127 height 11
